Goal: Task Accomplishment & Management: Use online tool/utility

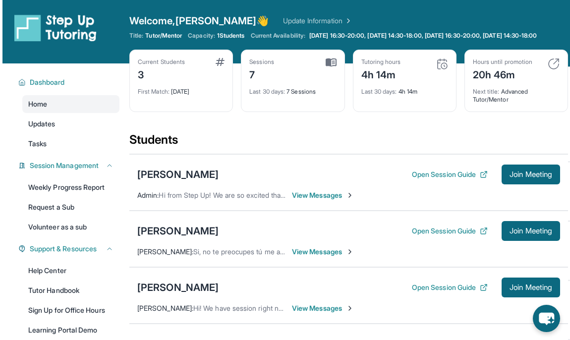
scroll to position [61, 0]
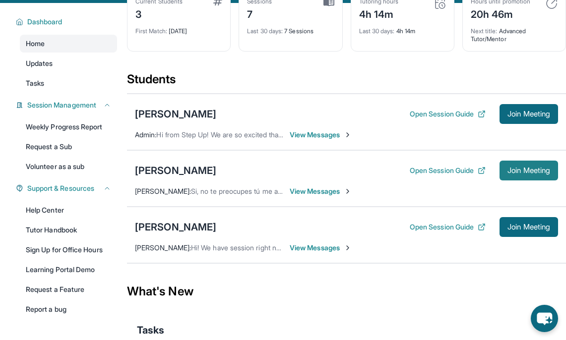
click at [536, 174] on span "Join Meeting" at bounding box center [528, 171] width 43 height 6
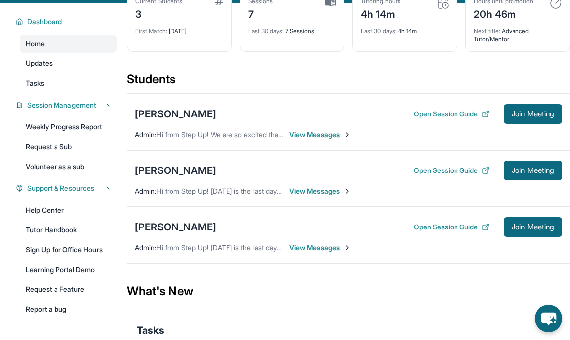
scroll to position [85, 0]
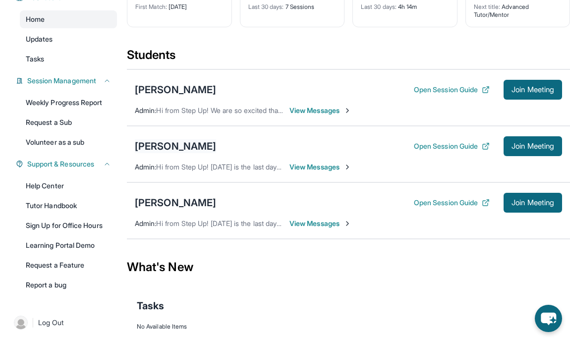
click at [177, 153] on div "[PERSON_NAME]" at bounding box center [175, 146] width 81 height 14
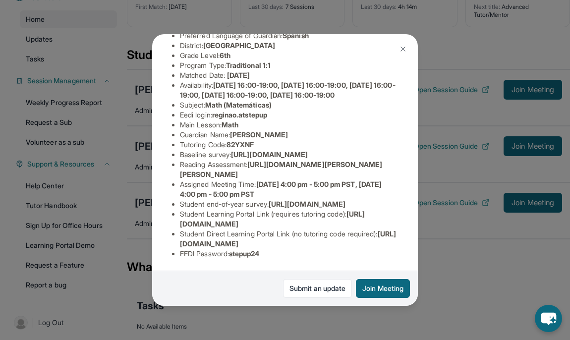
scroll to position [185, 0]
click at [401, 51] on img at bounding box center [403, 49] width 8 height 8
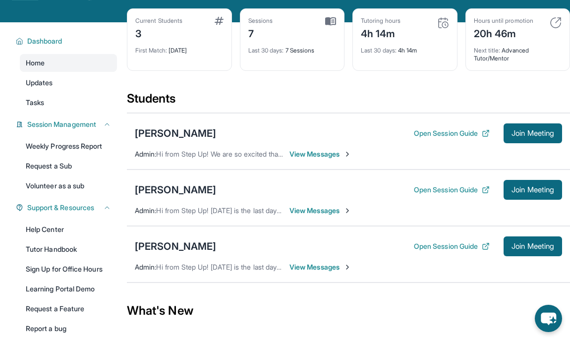
scroll to position [39, 0]
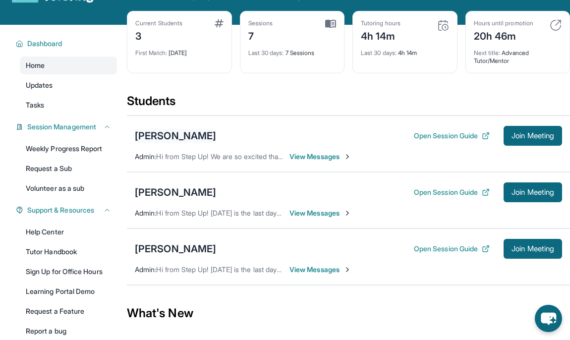
click at [176, 138] on div "[PERSON_NAME]" at bounding box center [175, 136] width 81 height 14
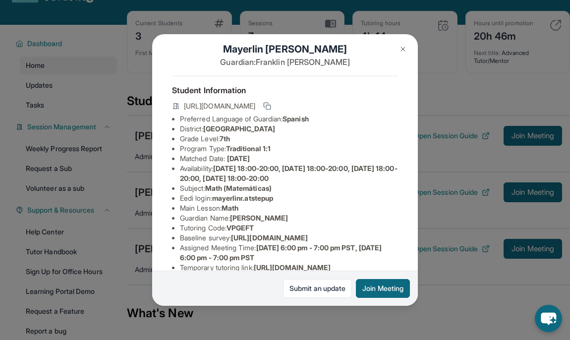
scroll to position [11, 0]
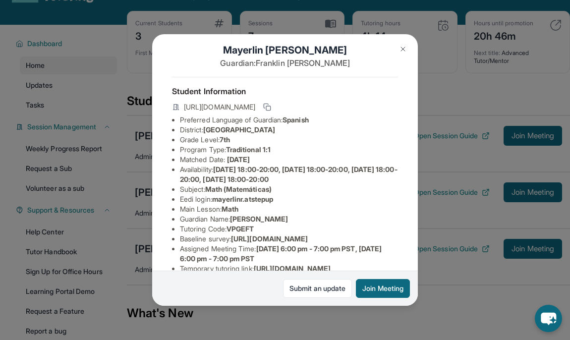
click at [404, 48] on img at bounding box center [403, 49] width 8 height 8
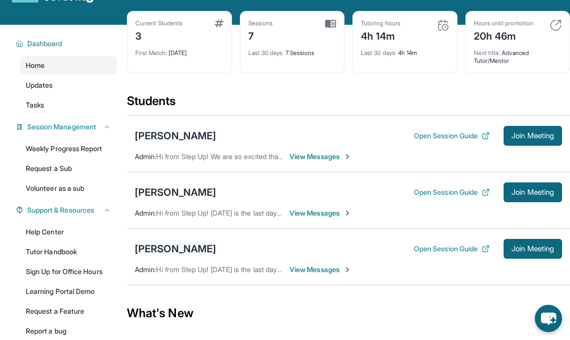
click at [166, 256] on div "[PERSON_NAME]" at bounding box center [175, 249] width 81 height 14
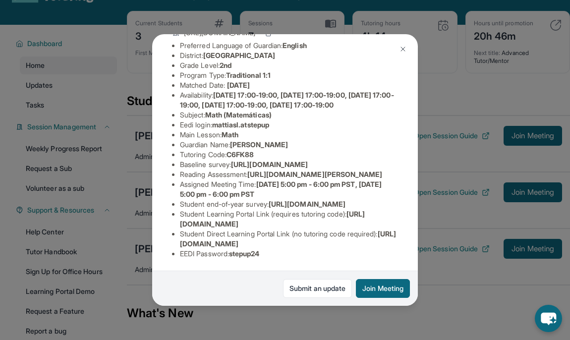
scroll to position [175, 0]
click at [406, 48] on img at bounding box center [403, 49] width 8 height 8
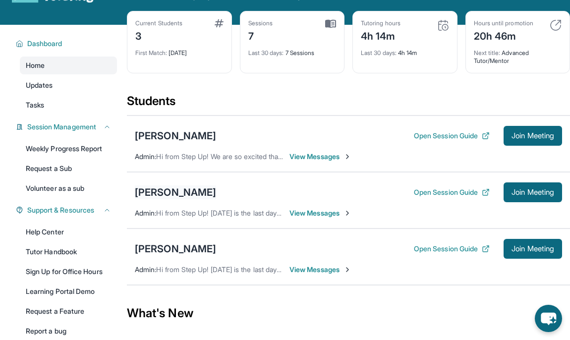
click at [182, 199] on div "[PERSON_NAME]" at bounding box center [175, 193] width 81 height 14
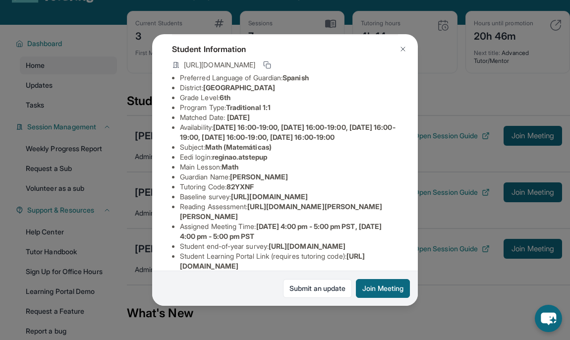
scroll to position [0, 0]
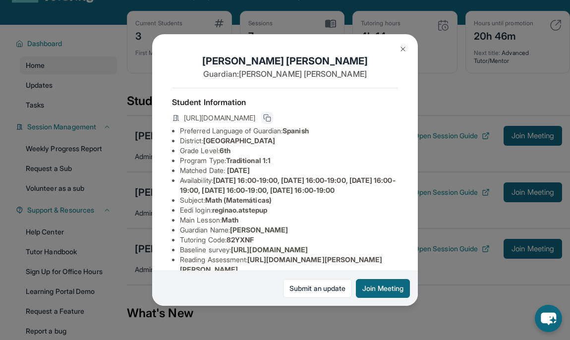
click at [271, 116] on icon at bounding box center [267, 118] width 8 height 8
click at [404, 49] on img at bounding box center [403, 49] width 8 height 8
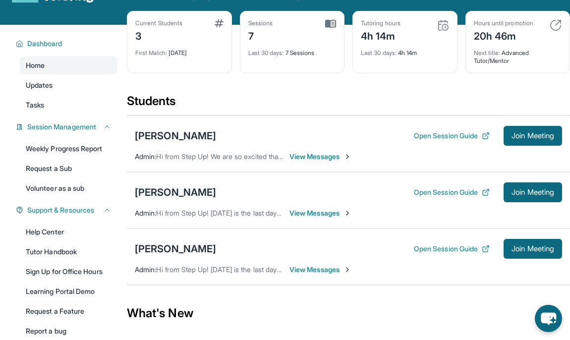
click at [171, 199] on div "[PERSON_NAME]" at bounding box center [175, 193] width 81 height 14
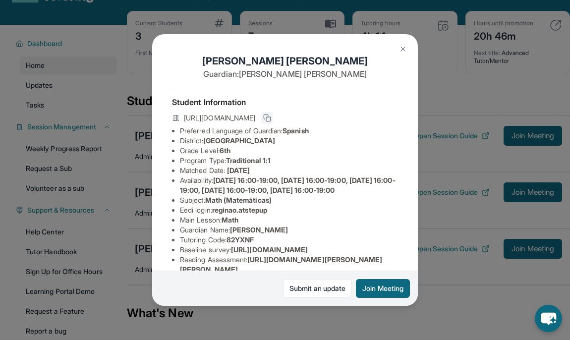
click at [271, 116] on icon at bounding box center [267, 118] width 8 height 8
click at [402, 49] on img at bounding box center [403, 49] width 8 height 8
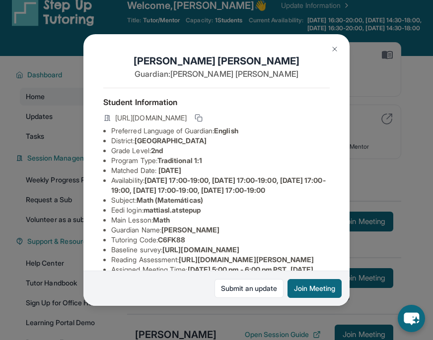
scroll to position [175, 0]
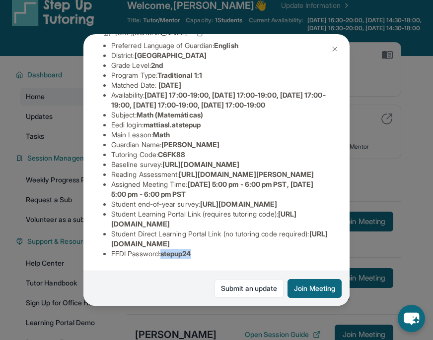
click at [335, 50] on img at bounding box center [334, 49] width 8 height 8
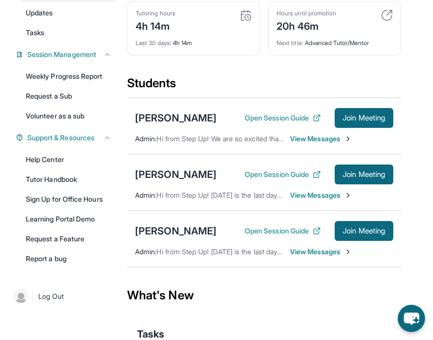
scroll to position [120, 0]
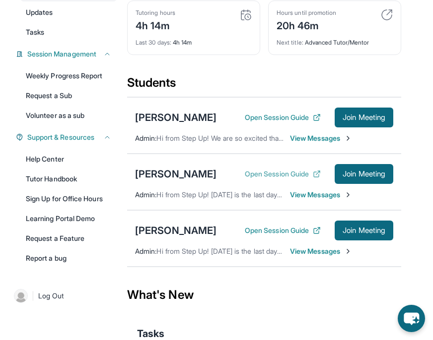
click at [267, 179] on button "Open Session Guide" at bounding box center [283, 174] width 76 height 10
